Goal: Information Seeking & Learning: Get advice/opinions

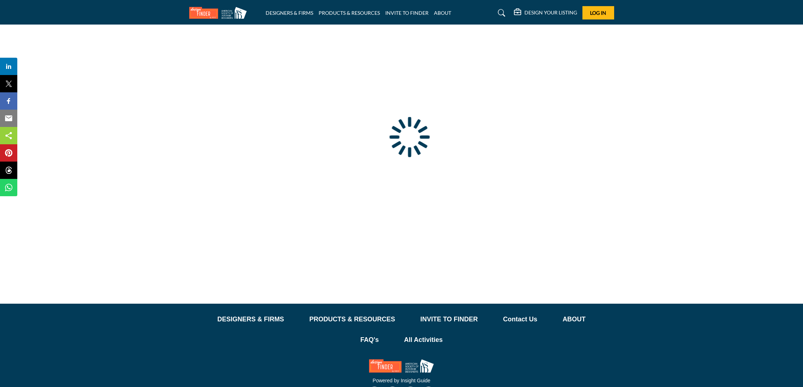
type input "**********"
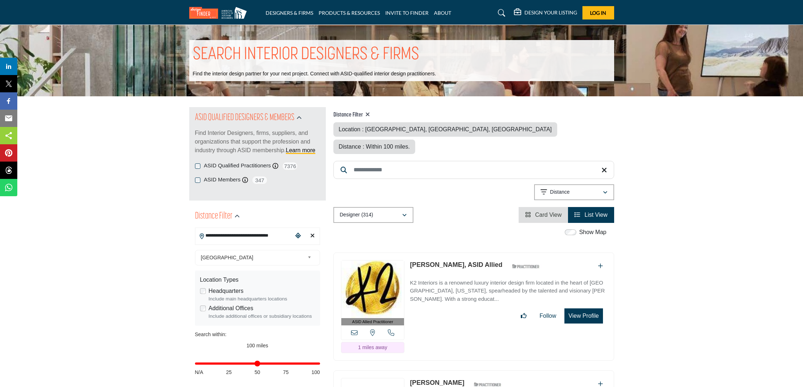
click at [472, 3] on header "DESIGNERS & FIRMS PRODUCTS & RESOURCES INVITE TO FINDER ABOUT" at bounding box center [401, 12] width 803 height 25
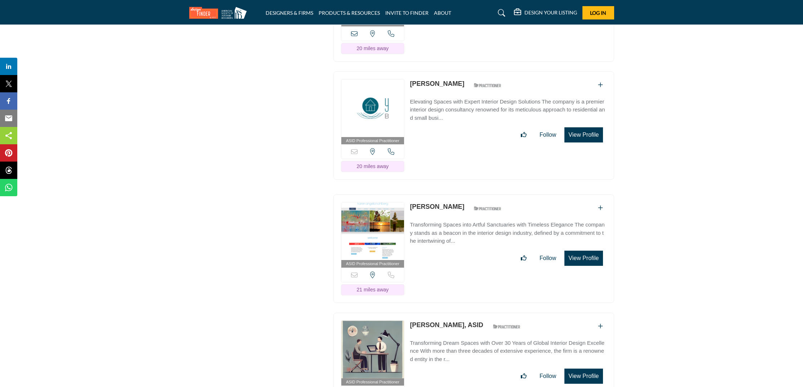
scroll to position [9966, 0]
click at [452, 203] on link "Karen Kohlberg" at bounding box center [437, 206] width 54 height 7
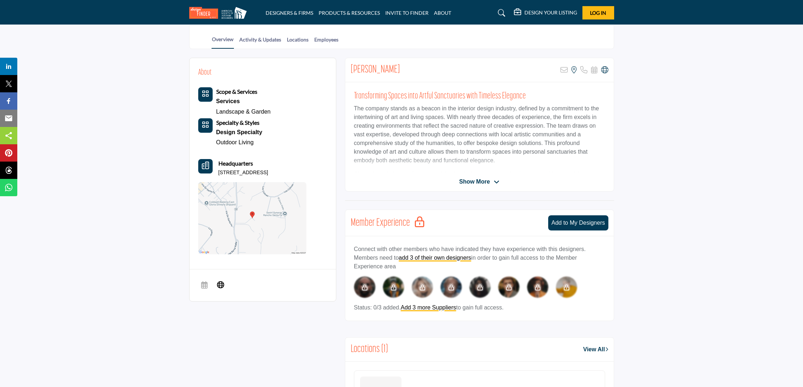
scroll to position [147, 0]
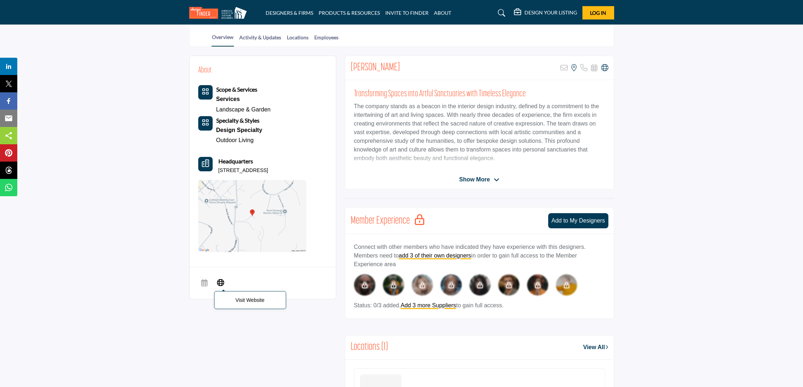
click at [218, 283] on icon at bounding box center [220, 281] width 7 height 9
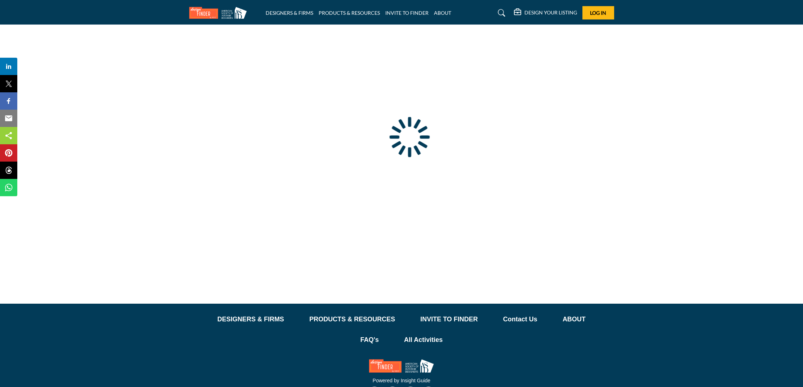
type input "**********"
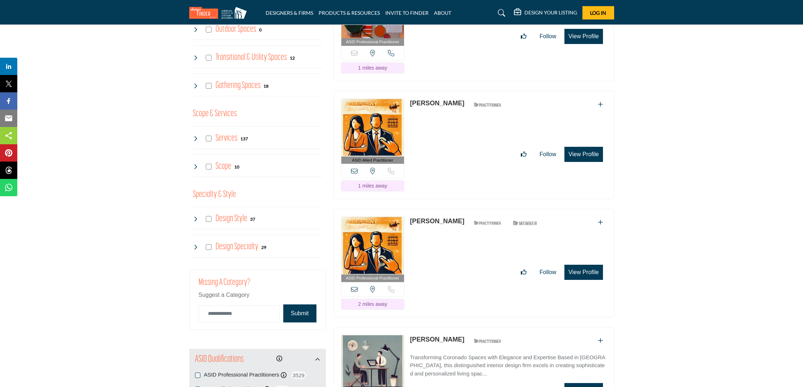
scroll to position [635, 0]
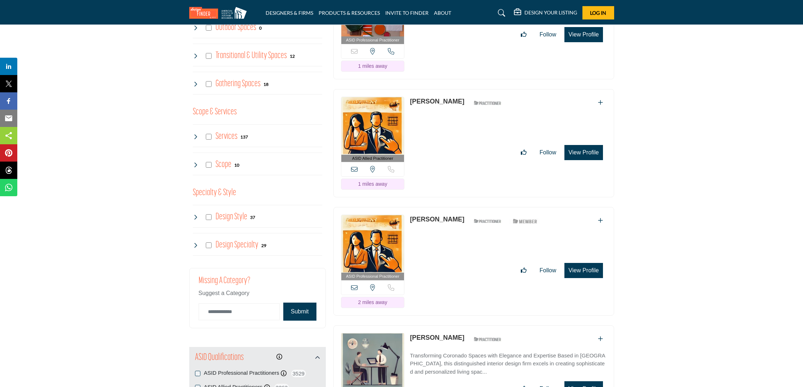
click at [197, 136] on icon at bounding box center [196, 137] width 6 height 6
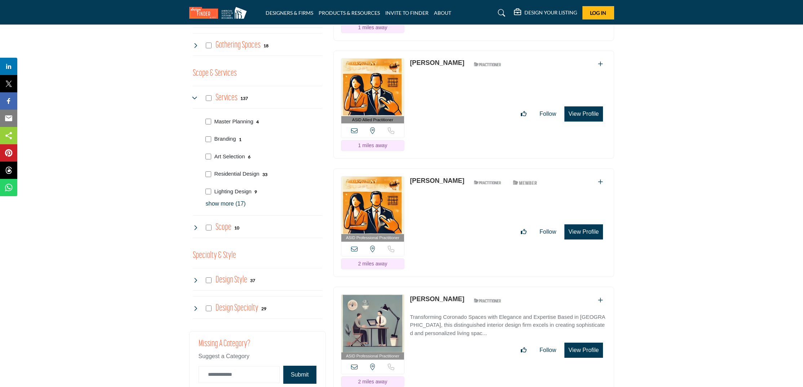
scroll to position [675, 0]
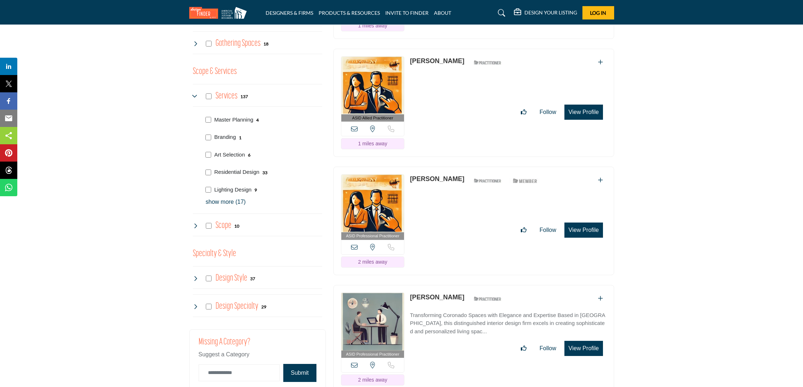
click at [224, 199] on p "show more (17)" at bounding box center [264, 201] width 116 height 9
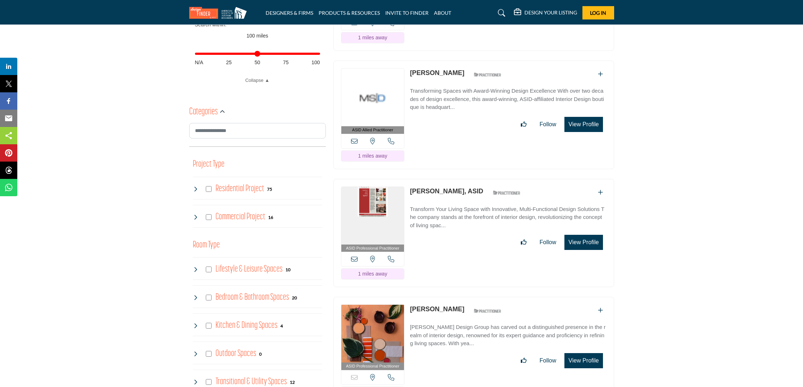
scroll to position [324, 0]
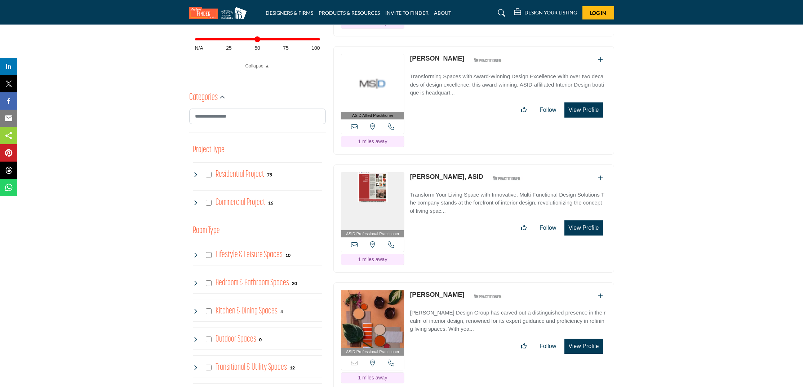
click at [195, 177] on div "Residential Project 75" at bounding box center [233, 174] width 80 height 13
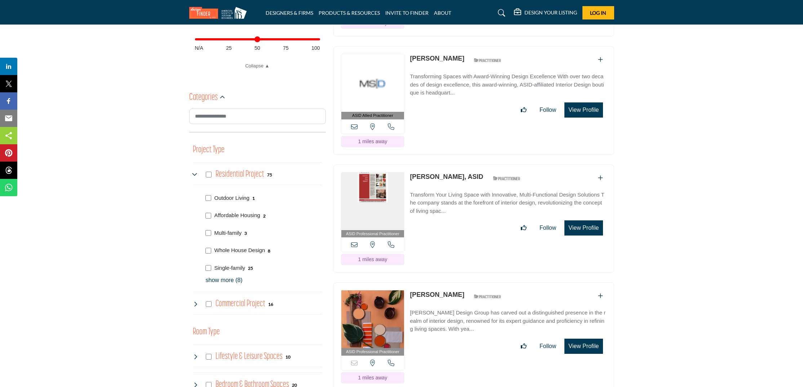
click at [229, 276] on p "show more (8)" at bounding box center [264, 280] width 116 height 9
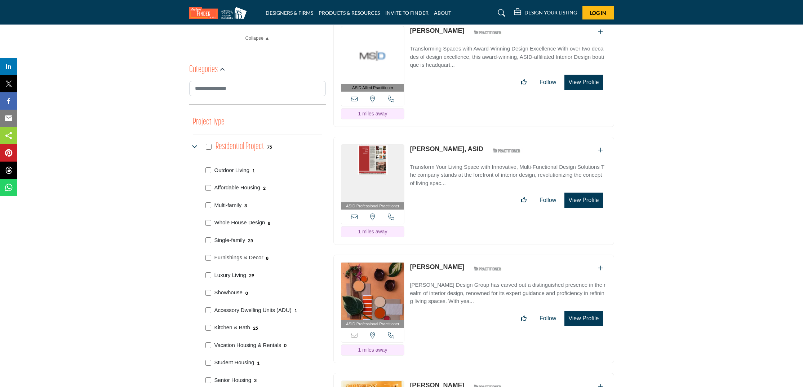
scroll to position [352, 0]
click at [197, 141] on div "Residential Project 75" at bounding box center [233, 146] width 80 height 13
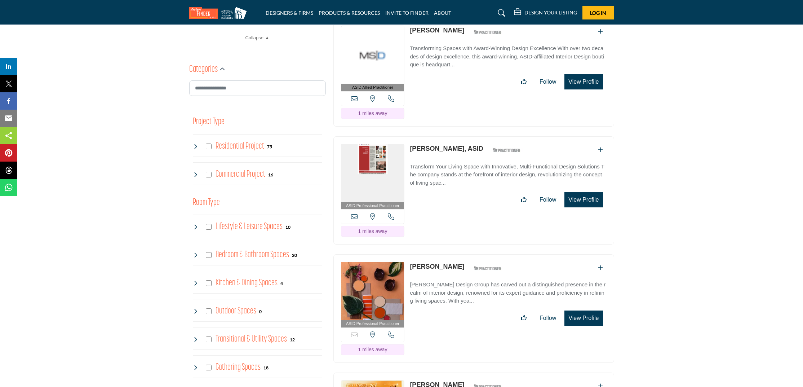
click at [195, 173] on icon at bounding box center [196, 174] width 6 height 6
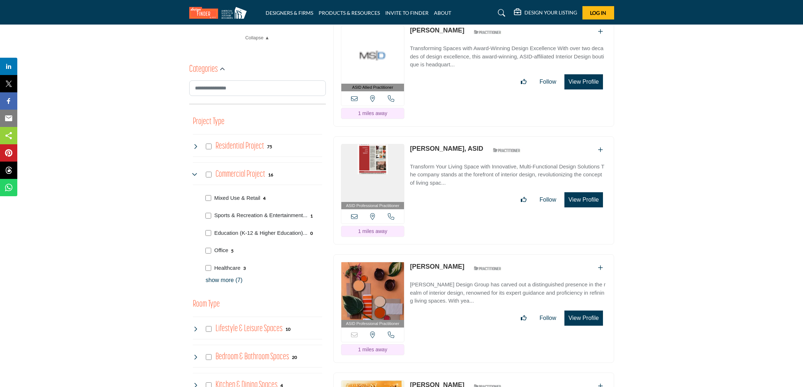
click at [195, 173] on icon at bounding box center [196, 174] width 6 height 6
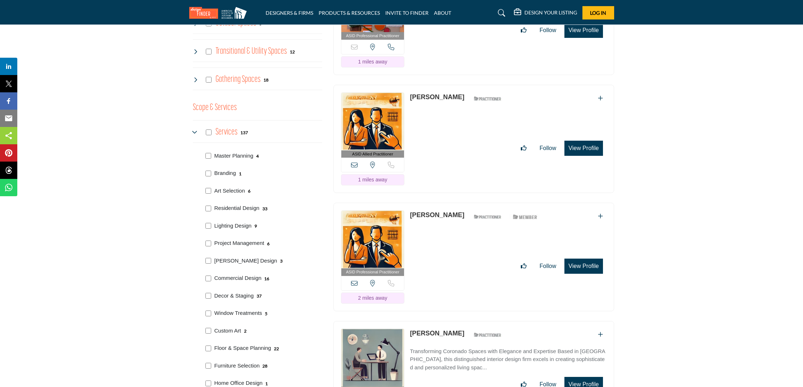
scroll to position [659, 0]
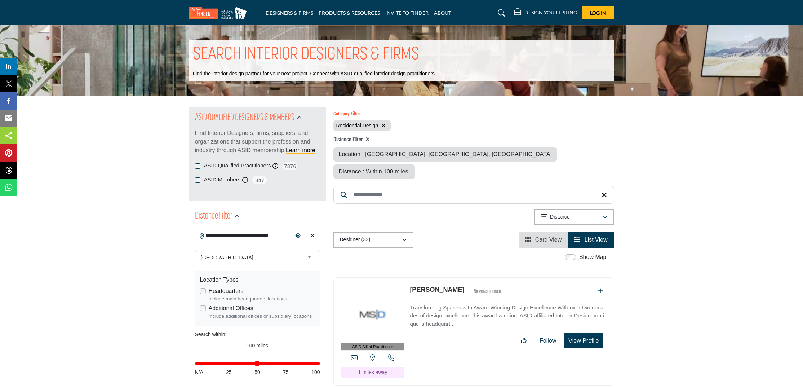
click at [601, 191] on icon at bounding box center [603, 194] width 5 height 7
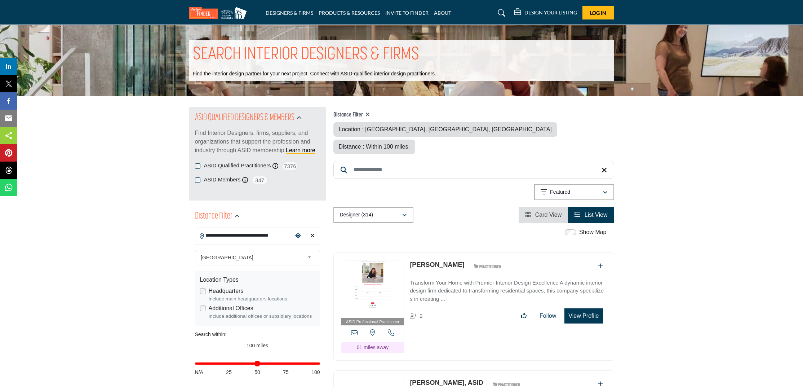
click at [604, 166] on icon at bounding box center [603, 169] width 5 height 7
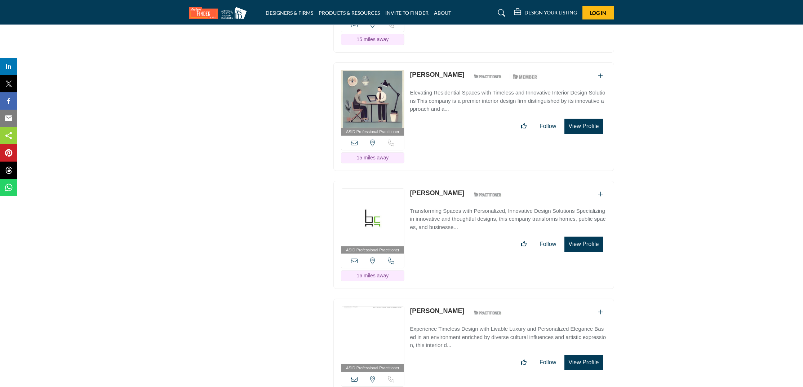
scroll to position [3145, 0]
click at [438, 188] on link "[PERSON_NAME]" at bounding box center [437, 191] width 54 height 7
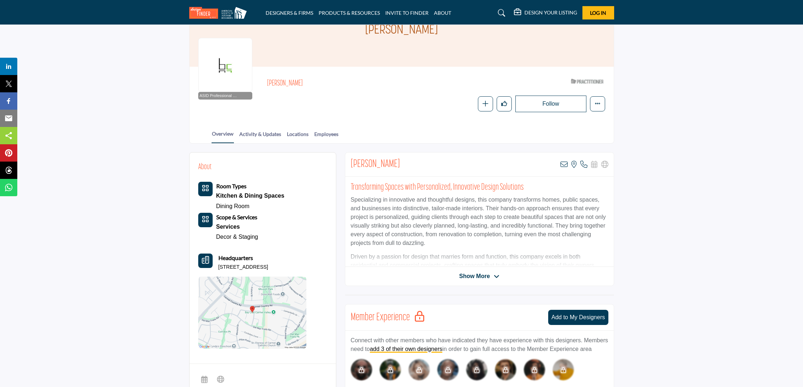
scroll to position [100, 0]
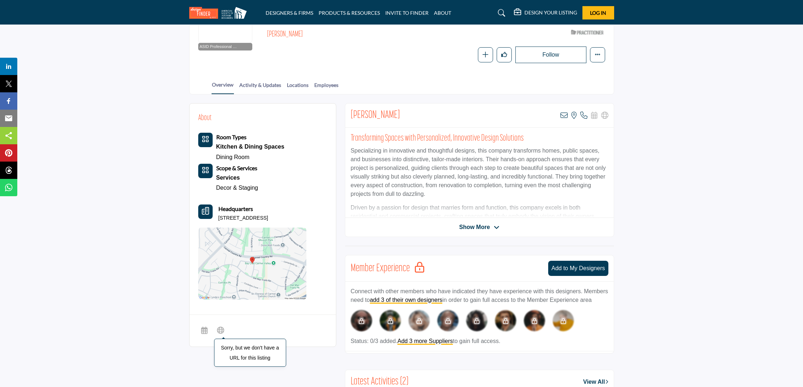
click at [218, 325] on icon at bounding box center [220, 329] width 7 height 9
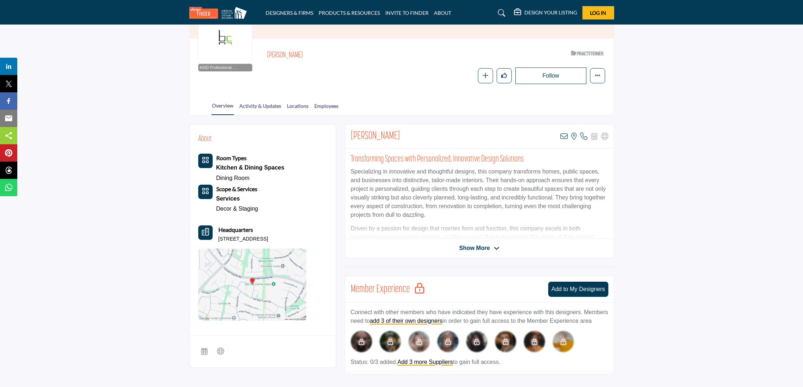
scroll to position [200, 0]
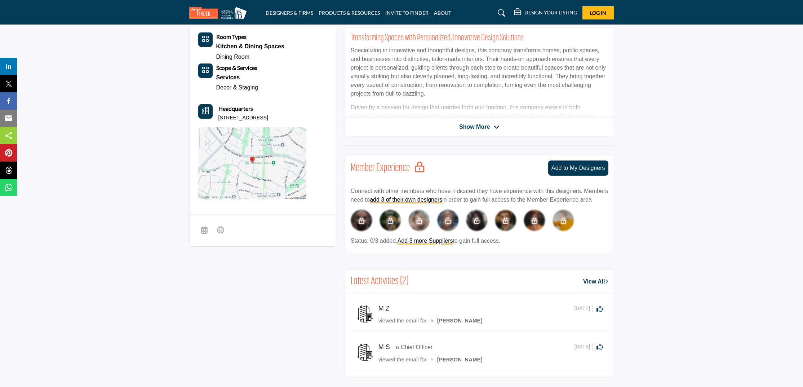
click at [474, 121] on div "Nasim Shamsaei View email address of this listing View the location of this lis…" at bounding box center [479, 70] width 269 height 134
click at [470, 122] on span "Show More" at bounding box center [474, 126] width 31 height 9
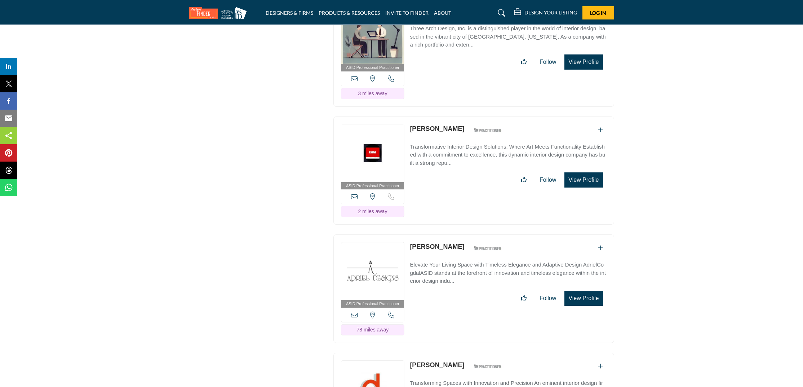
scroll to position [3977, 0]
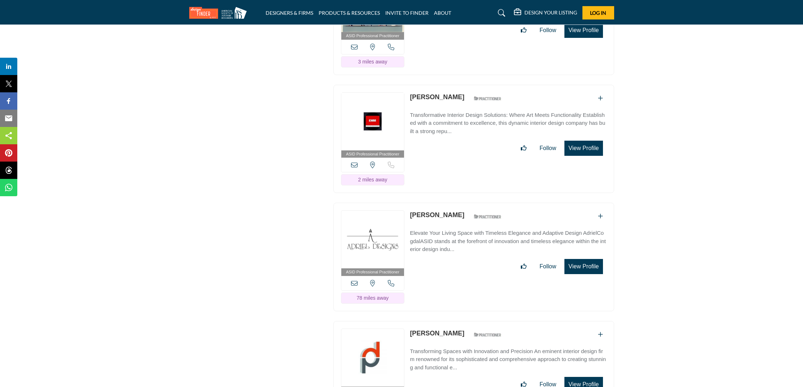
click at [421, 211] on link "[PERSON_NAME]" at bounding box center [437, 214] width 54 height 7
